Goal: Navigation & Orientation: Find specific page/section

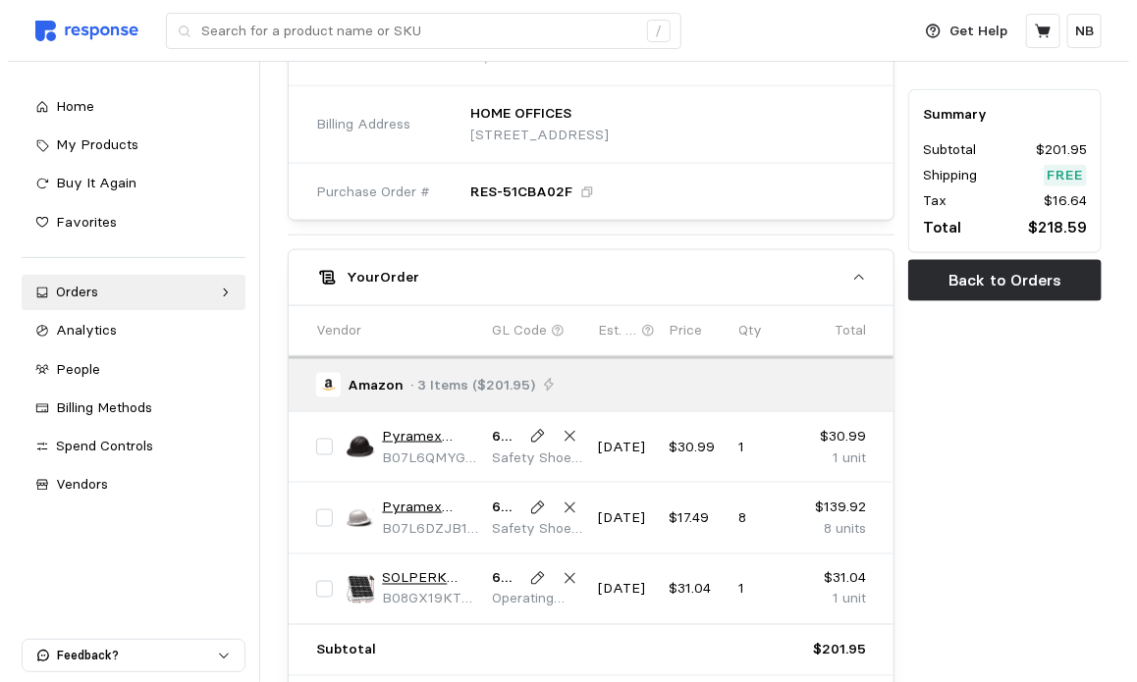
scroll to position [884, 0]
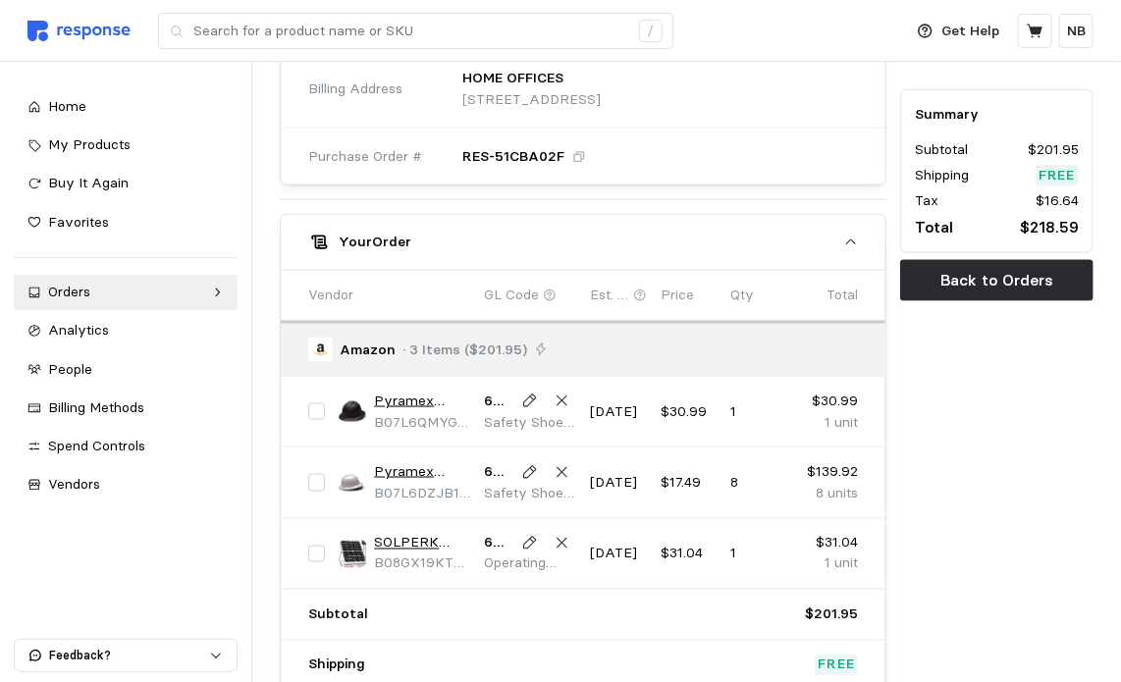
click at [408, 470] on link "Pyramex Ridgeline Full Brim Vented Hard Hat 4 Point Ratchet Suspension" at bounding box center [422, 472] width 96 height 22
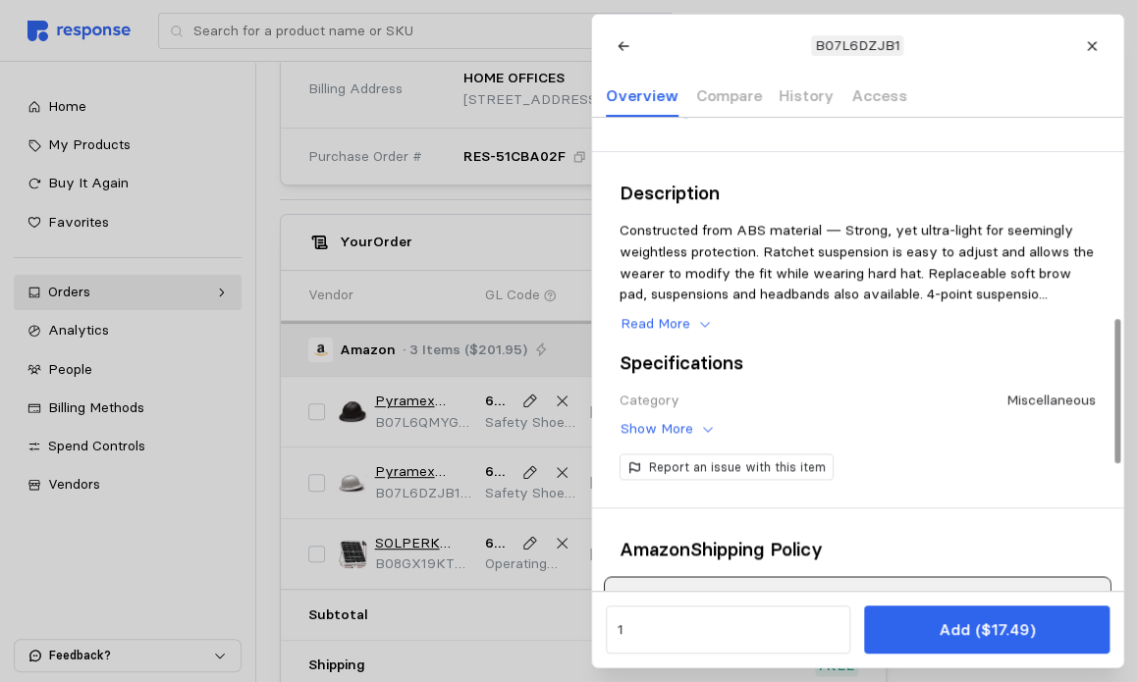
scroll to position [579, 0]
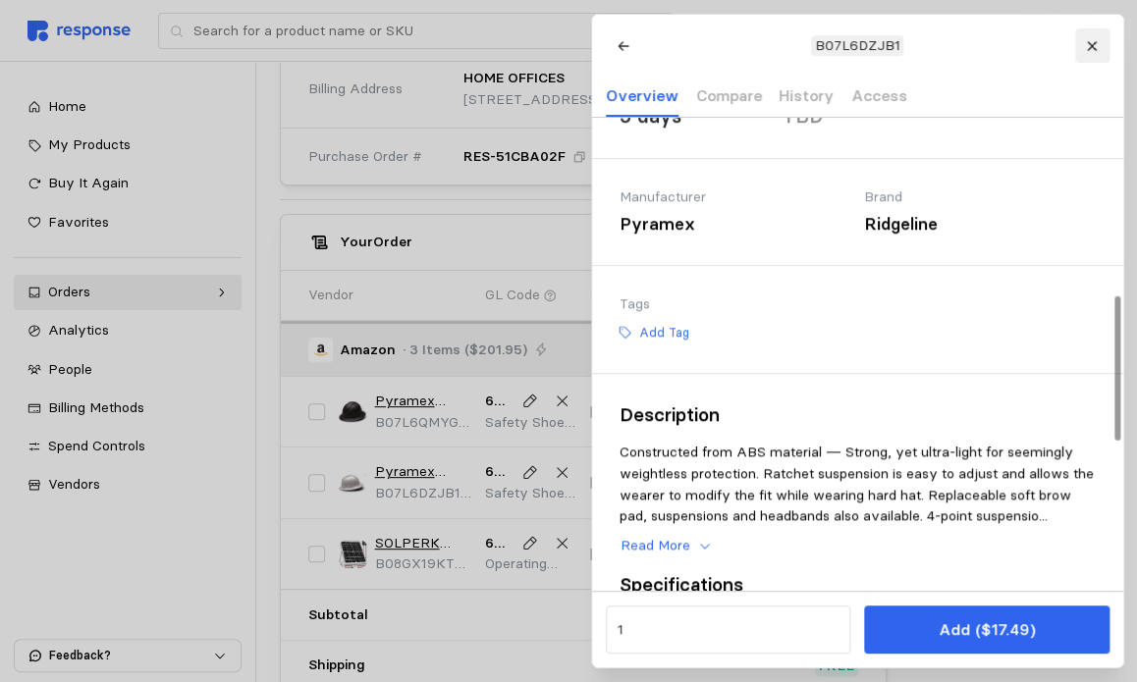
click at [1092, 46] on icon at bounding box center [1092, 46] width 14 height 14
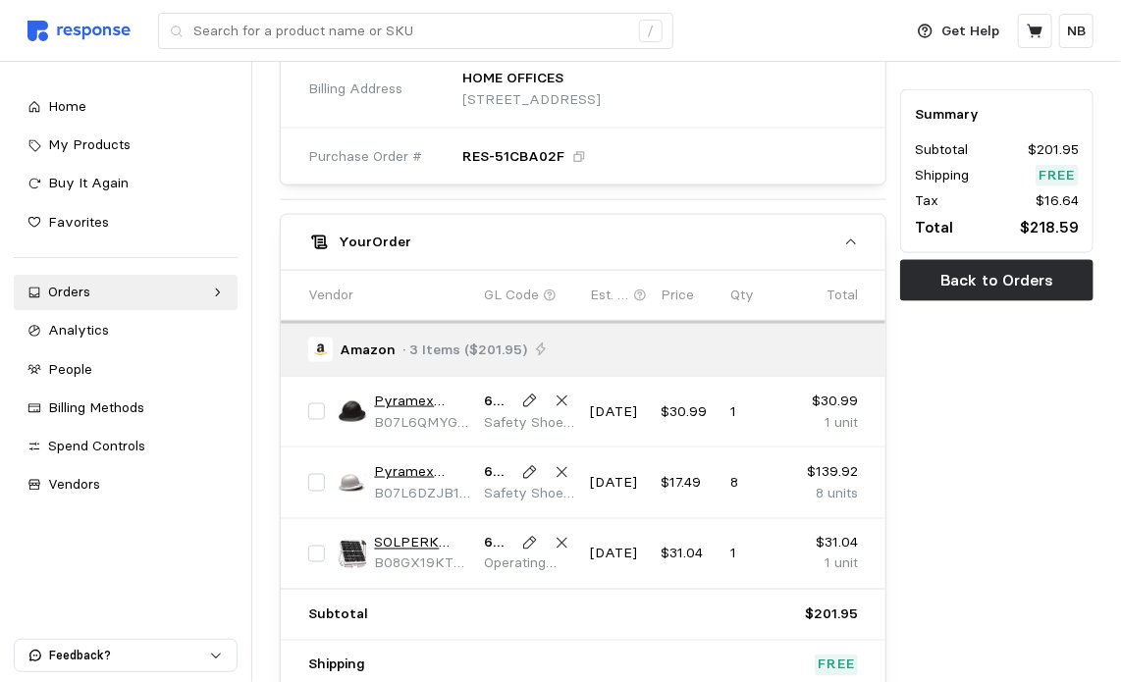
click at [408, 394] on link "Pyramex Ridgeline Full Brim Vented Hard Hat 4 Point Ratchet Suspension" at bounding box center [422, 402] width 96 height 22
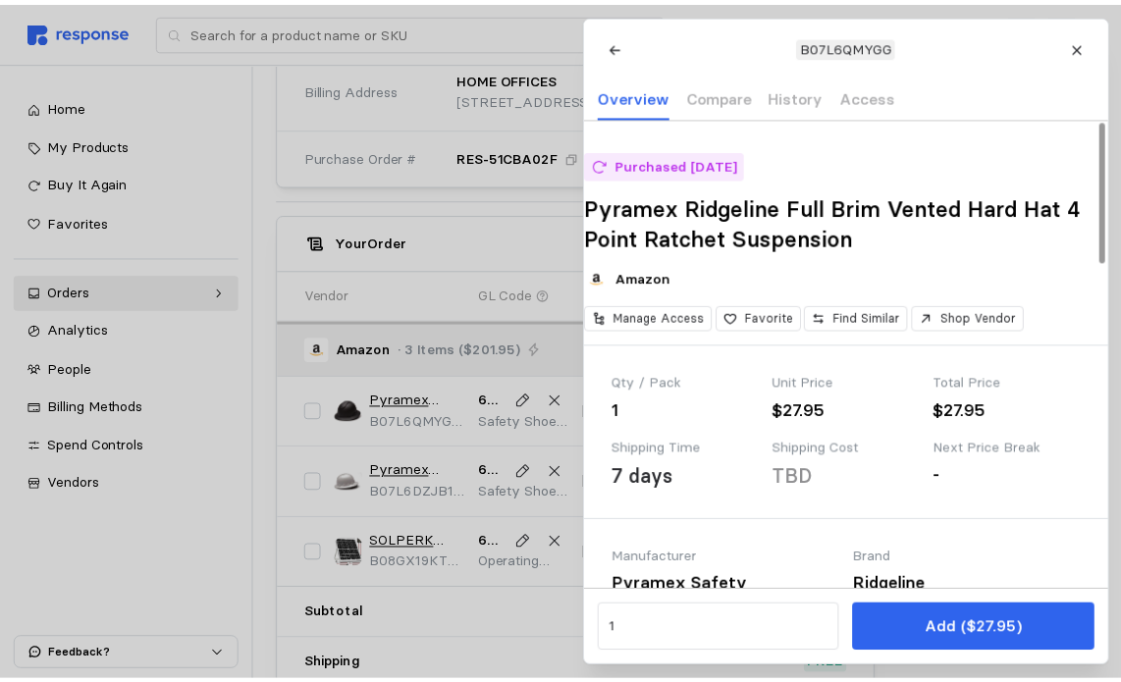
scroll to position [0, 0]
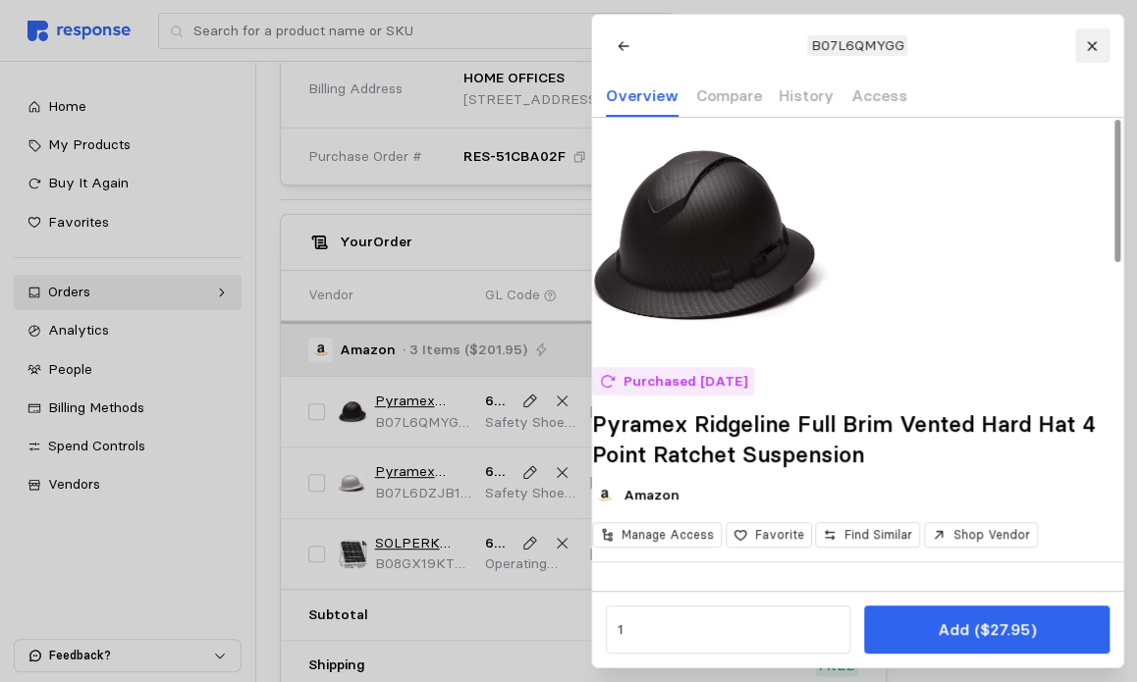
click at [1087, 46] on icon at bounding box center [1092, 46] width 14 height 14
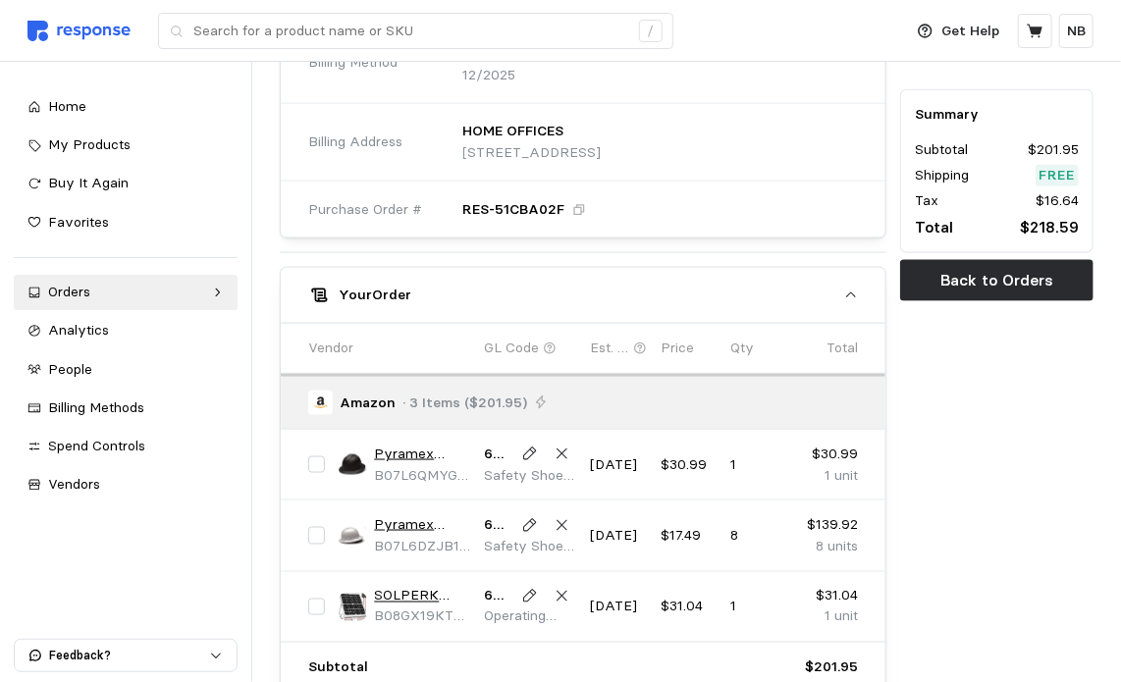
scroll to position [786, 0]
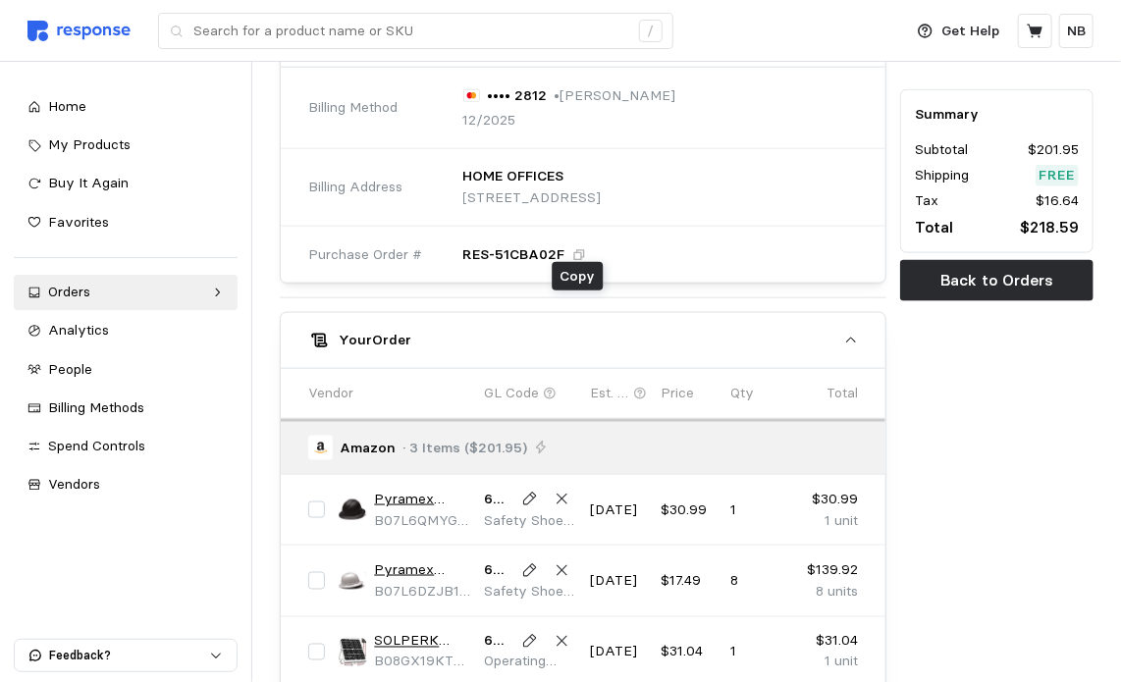
click at [575, 250] on icon at bounding box center [579, 255] width 14 height 14
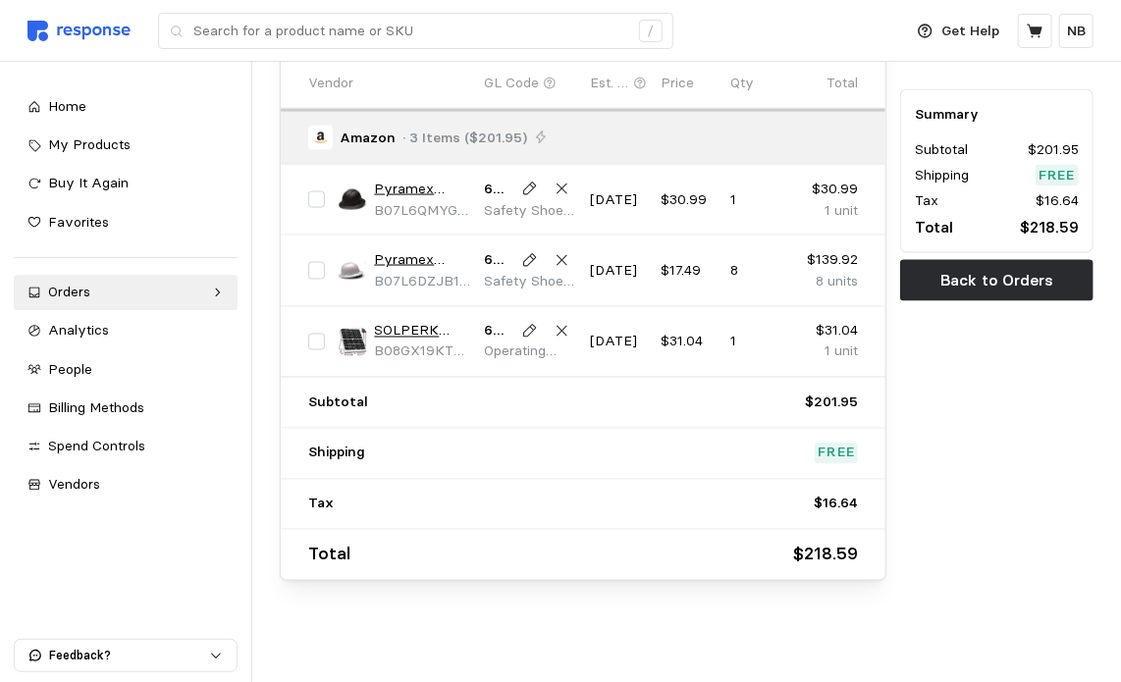
scroll to position [1098, 0]
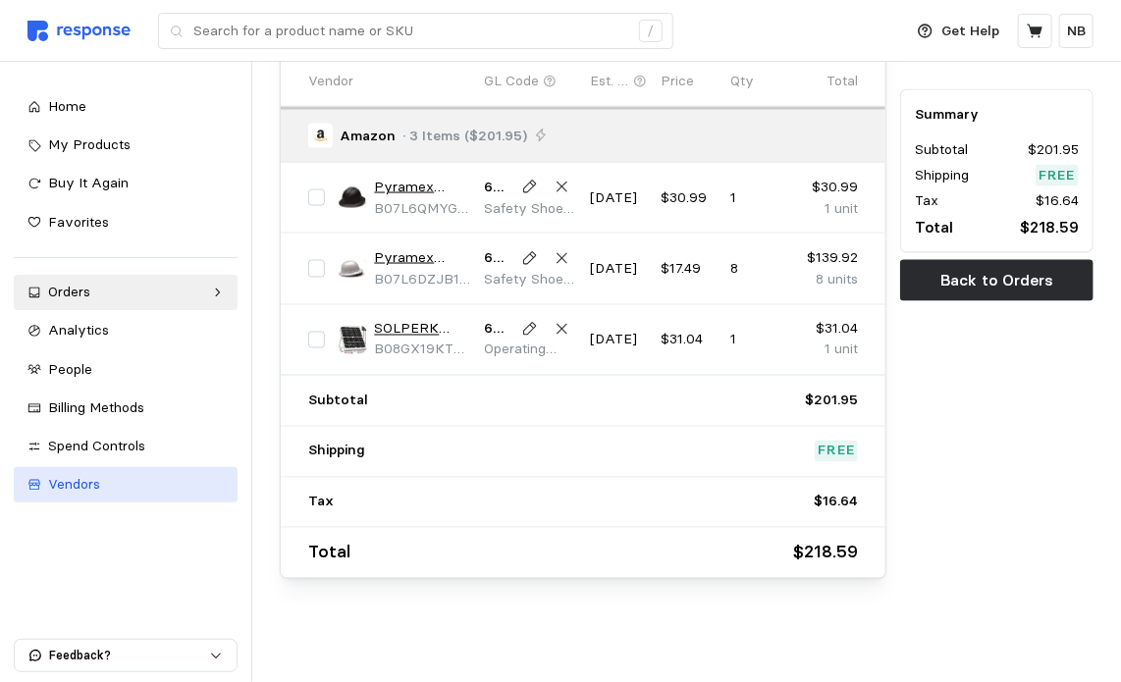
click at [74, 488] on span "Vendors" at bounding box center [74, 484] width 52 height 18
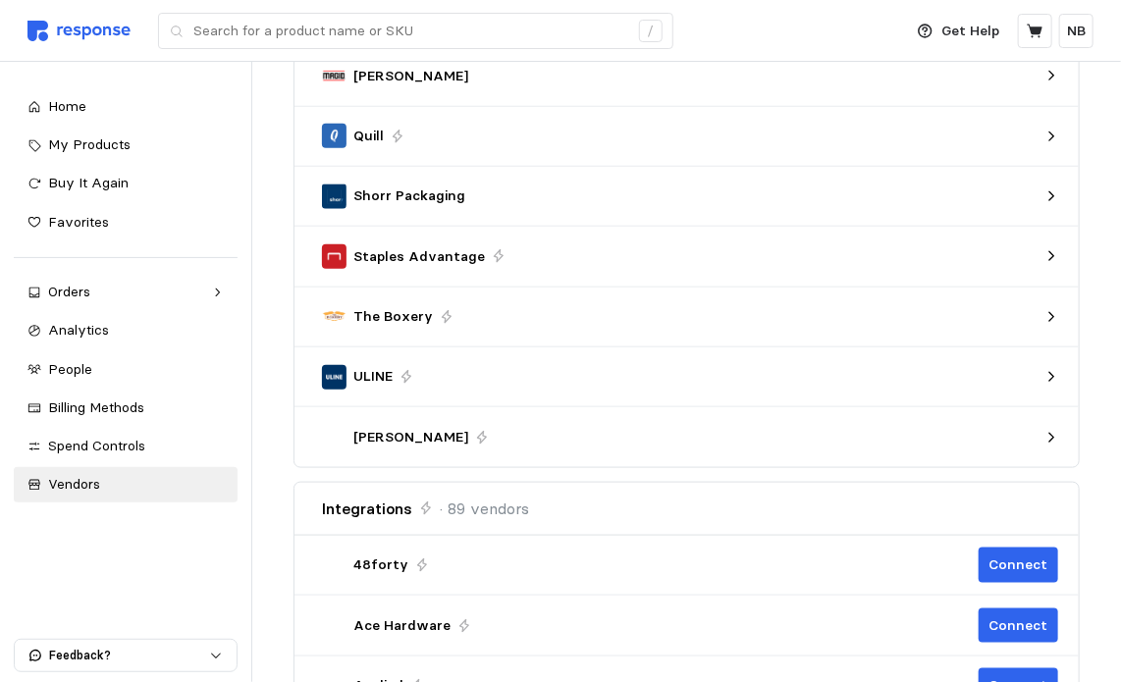
scroll to position [652, 0]
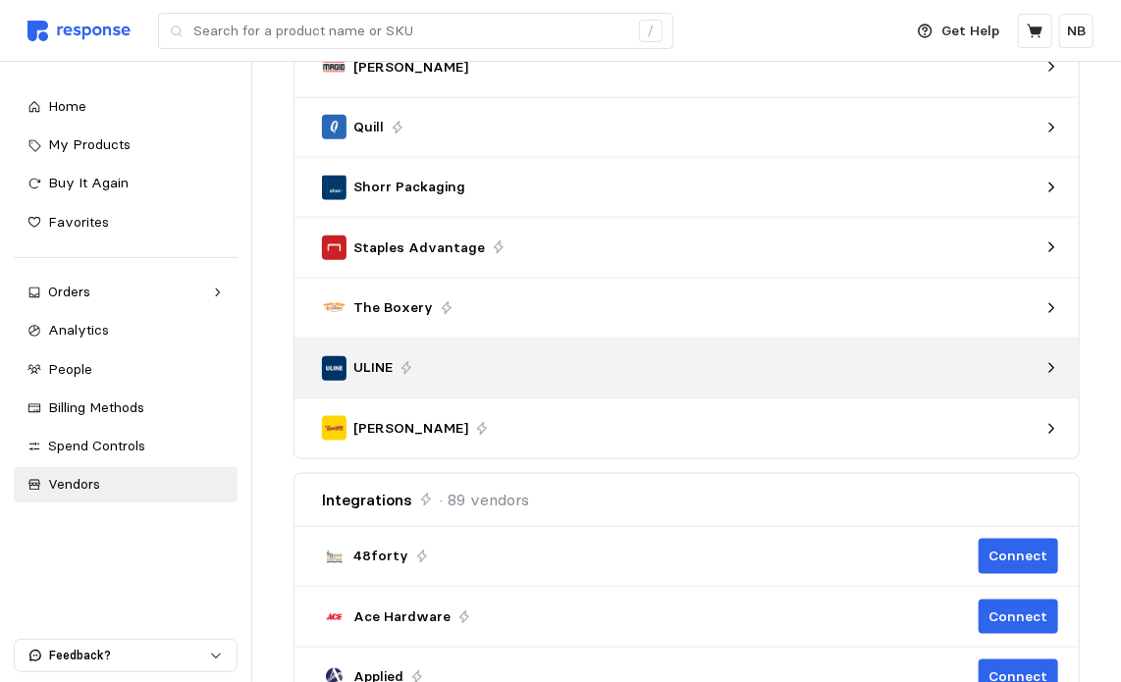
click at [695, 362] on div "ULINE" at bounding box center [680, 368] width 716 height 25
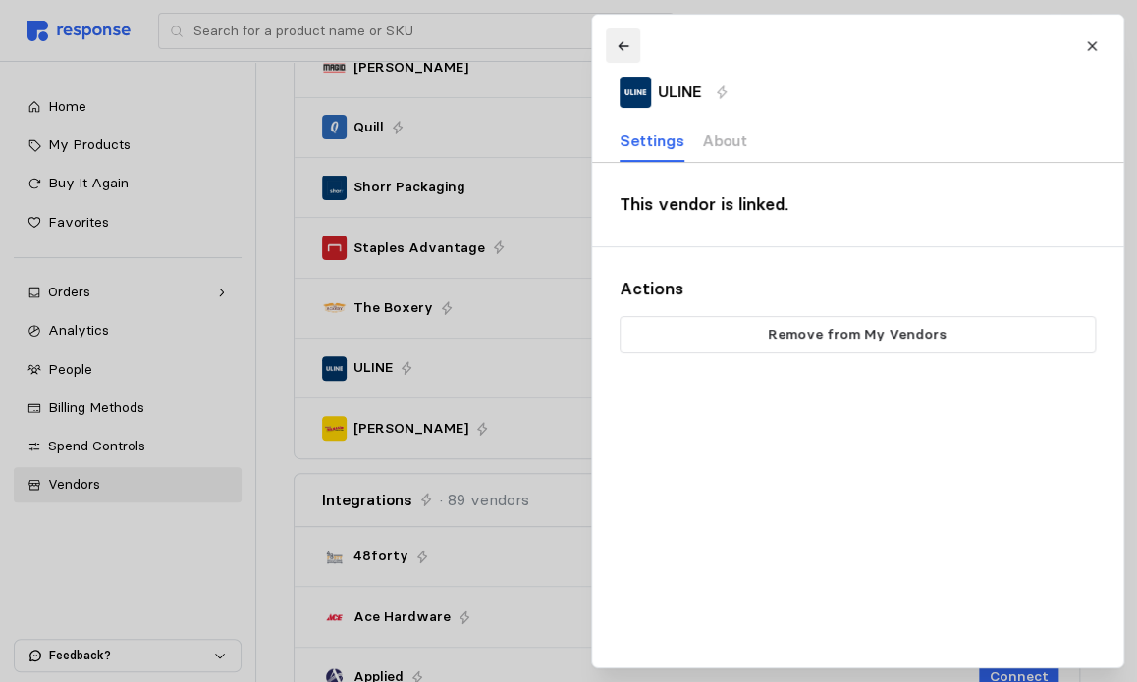
click at [627, 44] on icon at bounding box center [623, 46] width 14 height 14
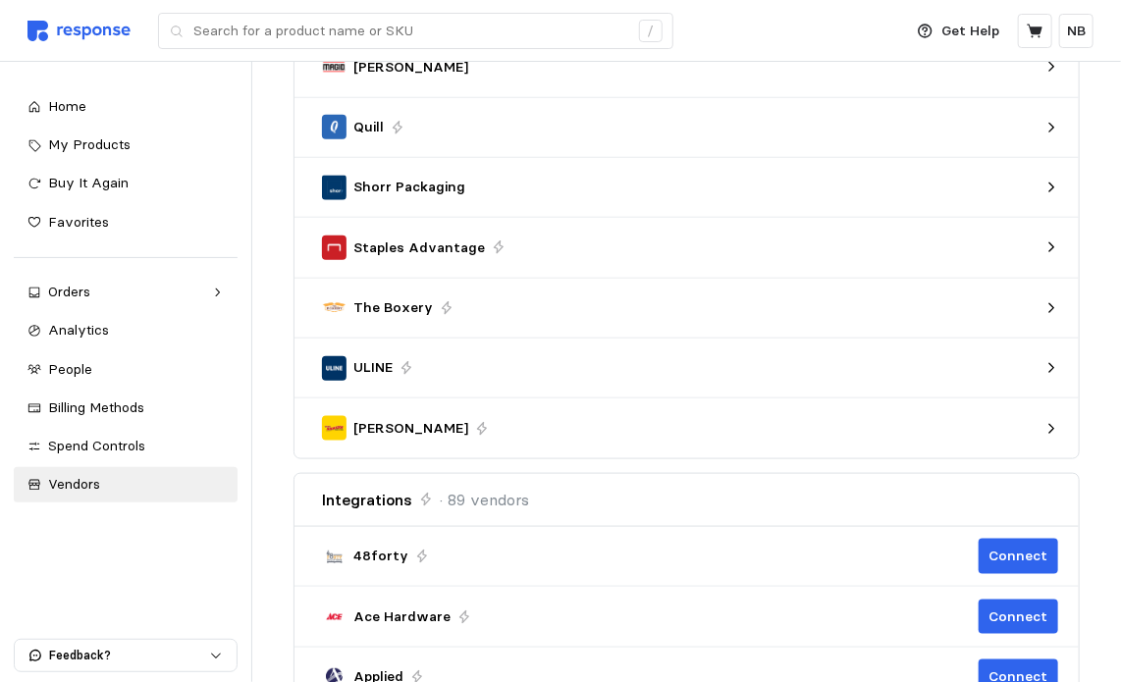
scroll to position [161, 0]
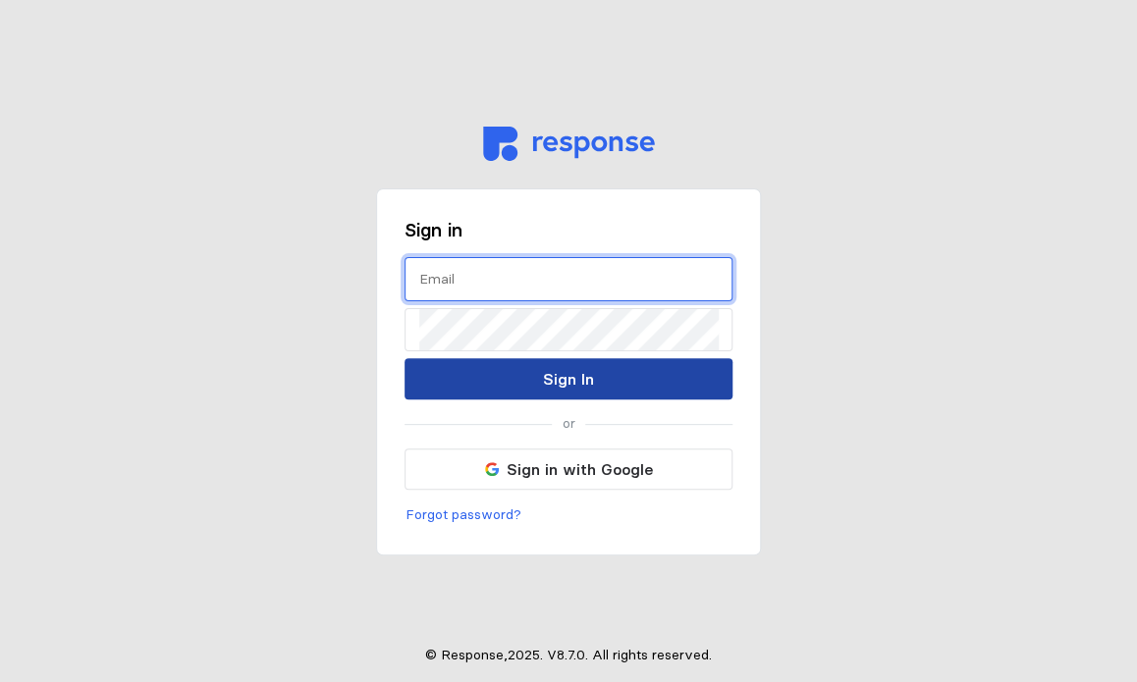
type input "[EMAIL_ADDRESS][DOMAIN_NAME]"
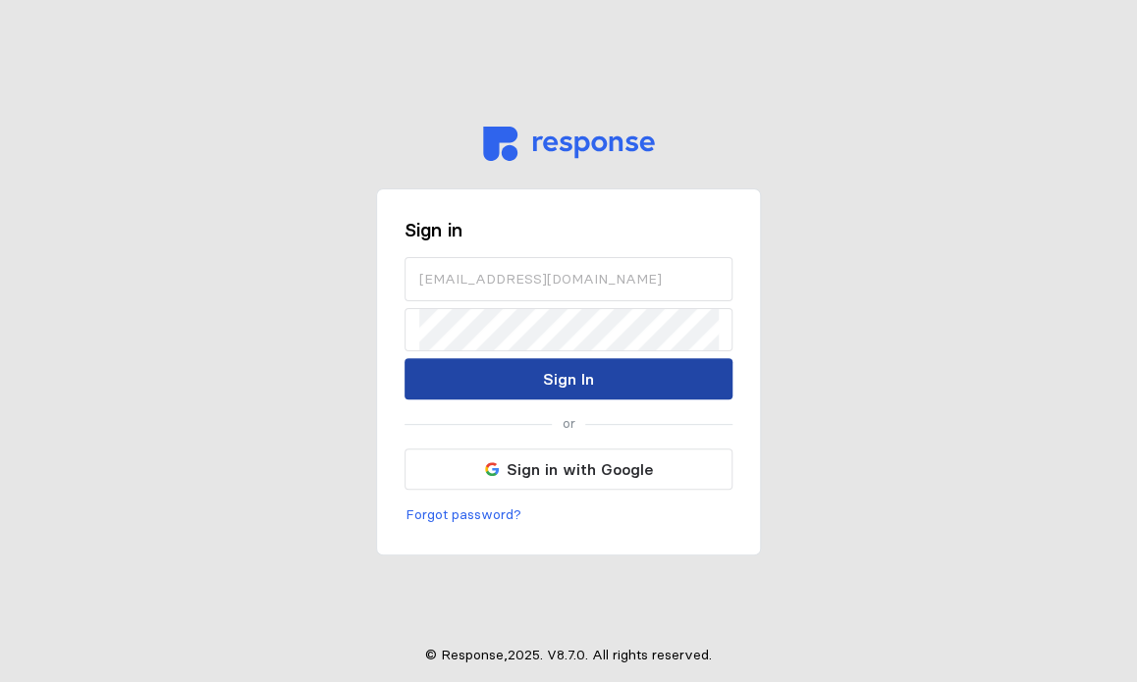
click at [515, 381] on button "Sign In" at bounding box center [569, 378] width 328 height 41
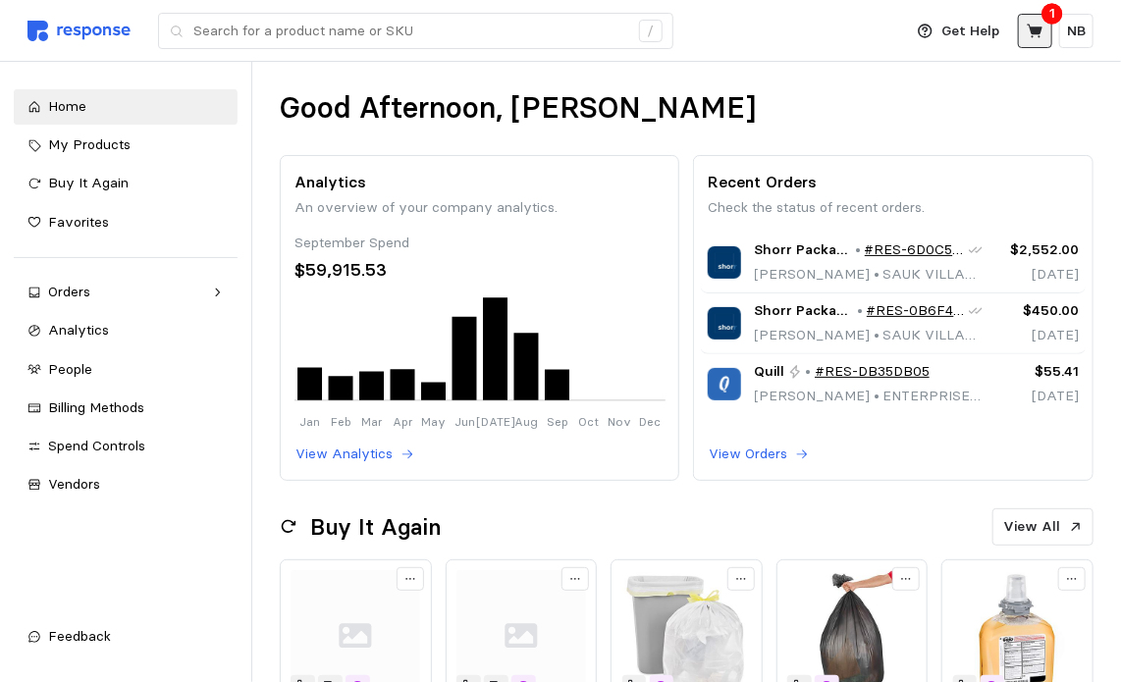
click at [1037, 31] on icon at bounding box center [1035, 31] width 16 height 14
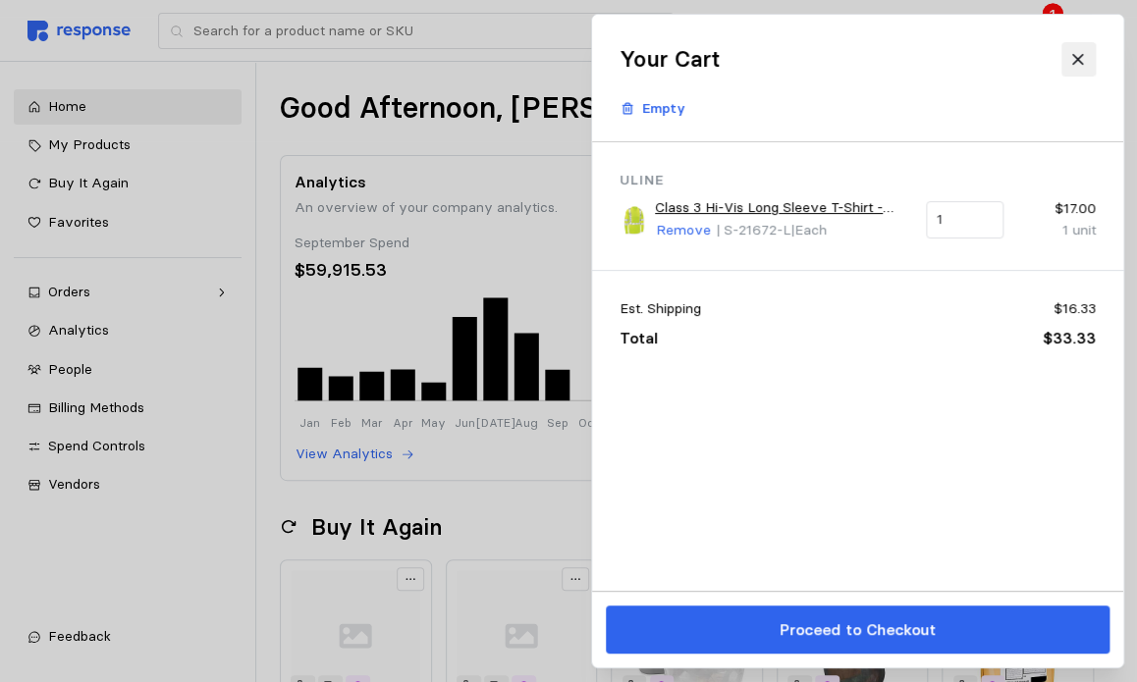
click at [1073, 67] on icon at bounding box center [1078, 60] width 18 height 18
